Goal: Information Seeking & Learning: Learn about a topic

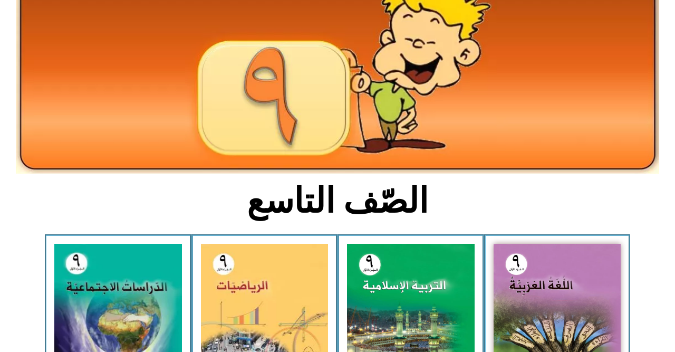
scroll to position [94, 0]
click at [574, 299] on img at bounding box center [557, 322] width 128 height 158
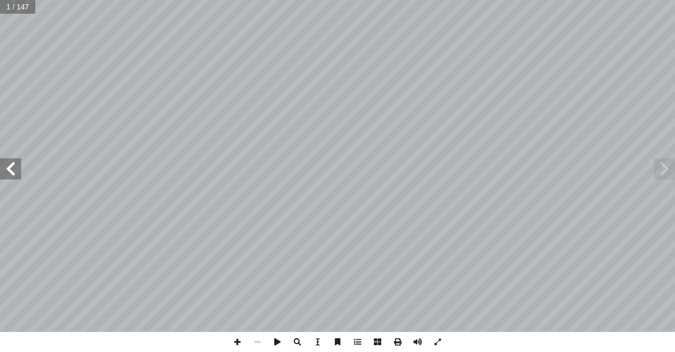
click at [17, 176] on span at bounding box center [10, 168] width 21 height 21
click at [17, 172] on span at bounding box center [10, 168] width 21 height 21
click at [18, 167] on span at bounding box center [10, 168] width 21 height 21
click at [0, 174] on span at bounding box center [10, 168] width 21 height 21
click at [4, 179] on span at bounding box center [10, 168] width 21 height 21
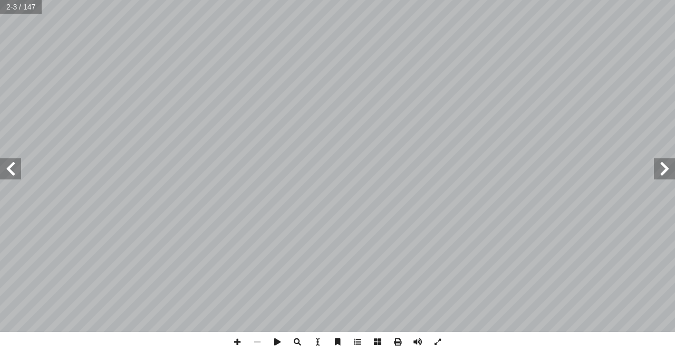
click at [12, 171] on span at bounding box center [10, 168] width 21 height 21
click at [20, 172] on span at bounding box center [10, 168] width 21 height 21
click at [15, 174] on span at bounding box center [10, 168] width 21 height 21
click at [2, 169] on span at bounding box center [10, 168] width 21 height 21
click at [14, 168] on span at bounding box center [10, 168] width 21 height 21
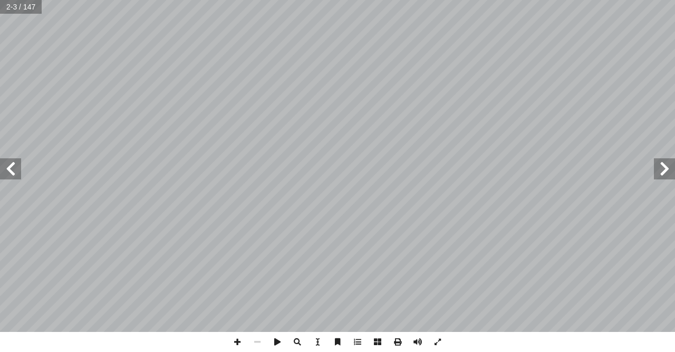
click at [17, 159] on span at bounding box center [10, 168] width 21 height 21
click at [2, 169] on span at bounding box center [10, 168] width 21 height 21
click at [0, 174] on span at bounding box center [10, 168] width 21 height 21
click at [10, 170] on span at bounding box center [10, 168] width 21 height 21
click at [3, 165] on span at bounding box center [10, 168] width 21 height 21
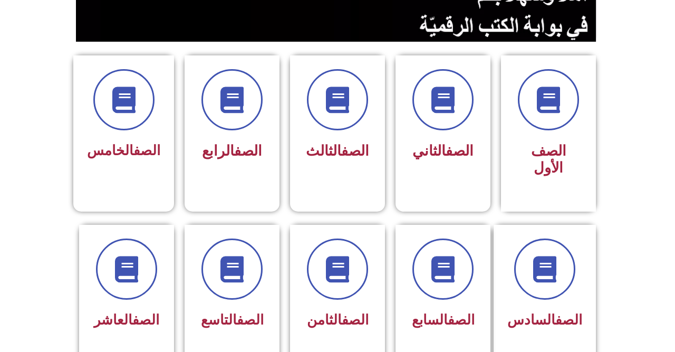
scroll to position [241, 0]
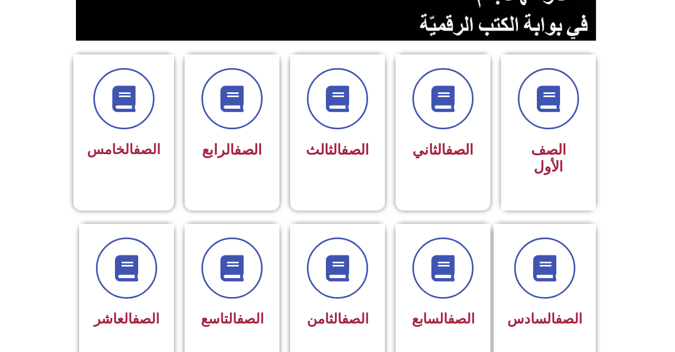
click at [234, 274] on icon at bounding box center [232, 268] width 26 height 26
click at [228, 351] on div "الصف التاسع" at bounding box center [231, 292] width 95 height 138
click at [227, 351] on div "الصف التاسع" at bounding box center [231, 292] width 95 height 138
click at [237, 351] on div "الصف التاسع" at bounding box center [231, 292] width 95 height 138
click at [239, 351] on div "الصف التاسع" at bounding box center [231, 292] width 95 height 138
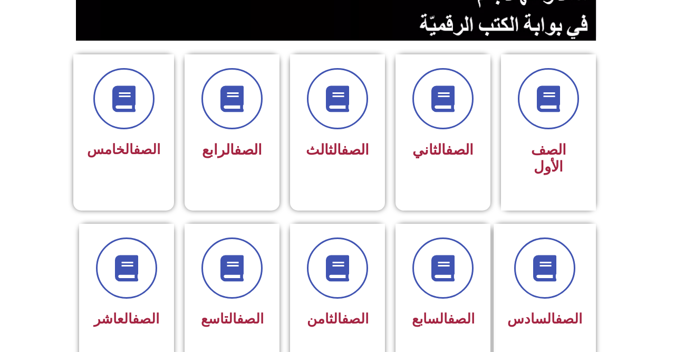
click at [241, 351] on div "الصف التاسع" at bounding box center [231, 292] width 95 height 138
click at [237, 351] on div "الصف التاسع" at bounding box center [231, 292] width 95 height 138
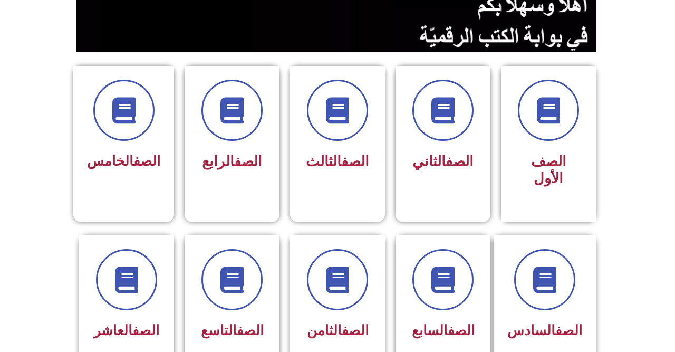
click at [245, 294] on span at bounding box center [231, 279] width 61 height 61
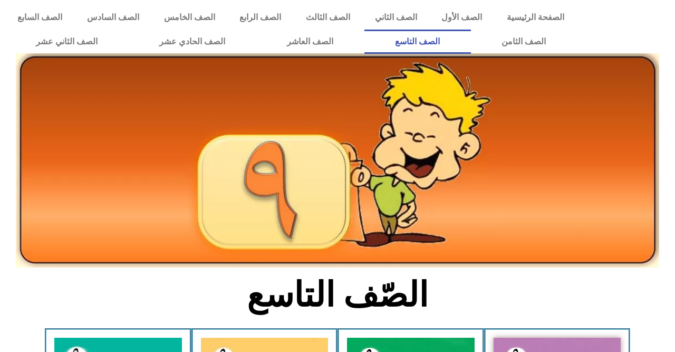
scroll to position [151, 0]
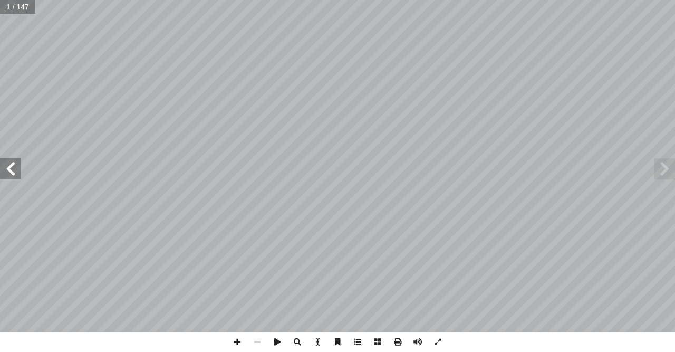
click at [6, 169] on span at bounding box center [10, 168] width 21 height 21
click at [3, 169] on span at bounding box center [10, 168] width 21 height 21
click at [5, 170] on span at bounding box center [10, 168] width 21 height 21
click at [7, 170] on span at bounding box center [10, 168] width 21 height 21
click at [7, 169] on span at bounding box center [10, 168] width 21 height 21
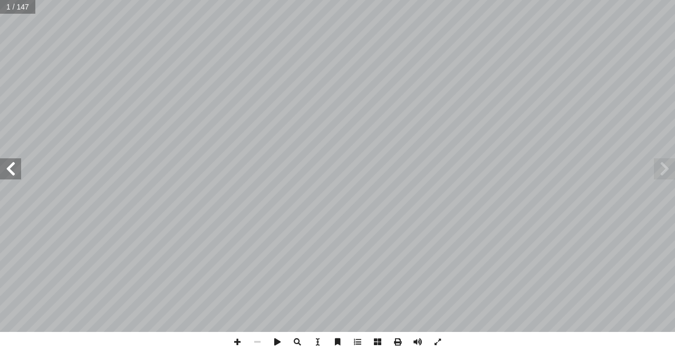
click at [7, 168] on span at bounding box center [10, 168] width 21 height 21
click at [8, 167] on span at bounding box center [10, 168] width 21 height 21
click at [9, 165] on span at bounding box center [10, 168] width 21 height 21
click at [6, 167] on span at bounding box center [10, 168] width 21 height 21
click at [15, 164] on span at bounding box center [10, 168] width 21 height 21
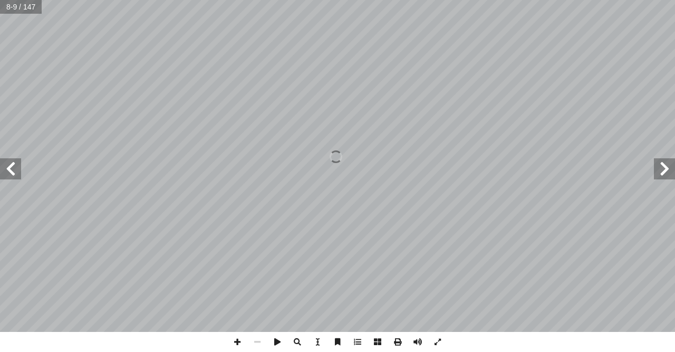
click at [8, 162] on span at bounding box center [10, 168] width 21 height 21
click at [14, 162] on span at bounding box center [10, 168] width 21 height 21
click at [0, 165] on span at bounding box center [10, 168] width 21 height 21
click at [0, 163] on span at bounding box center [10, 168] width 21 height 21
click at [0, 166] on span at bounding box center [10, 168] width 21 height 21
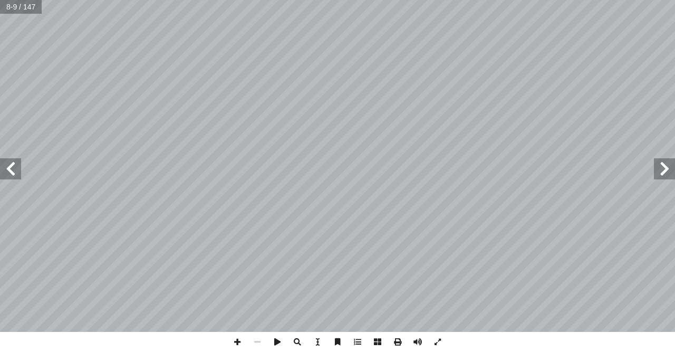
click at [0, 167] on span at bounding box center [10, 168] width 21 height 21
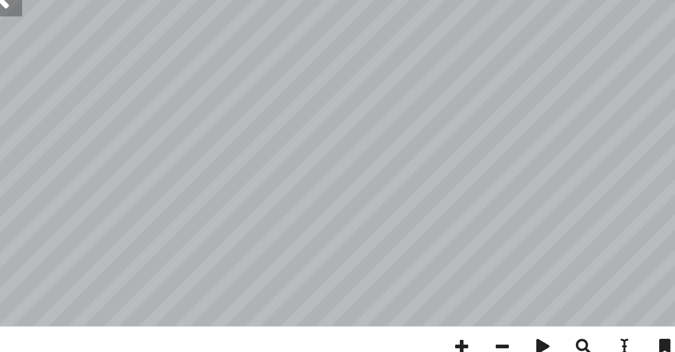
click at [9, 179] on span at bounding box center [10, 168] width 21 height 21
